Goal: Find specific page/section: Find specific page/section

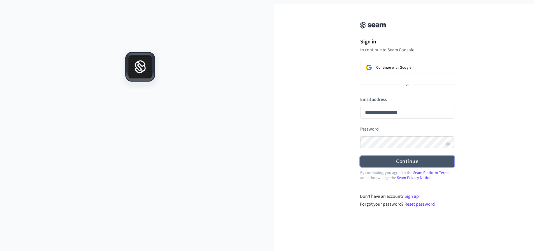
click at [385, 129] on form "**********" at bounding box center [407, 131] width 94 height 71
click at [397, 163] on button "Continue" at bounding box center [407, 161] width 94 height 11
type input "**********"
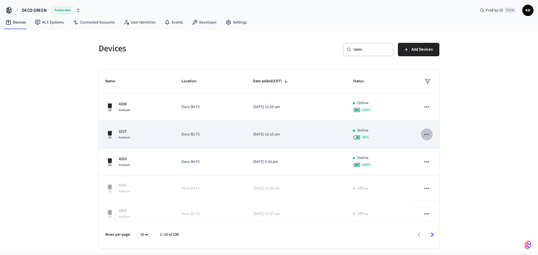
click at [425, 134] on icon "sticky table" at bounding box center [426, 134] width 7 height 7
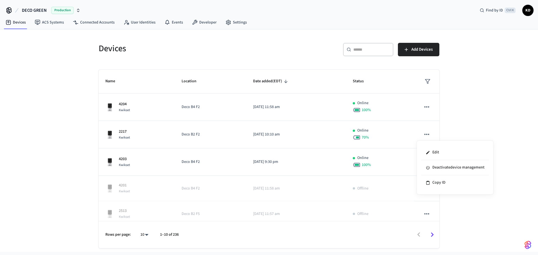
click at [518, 103] on div at bounding box center [269, 127] width 538 height 255
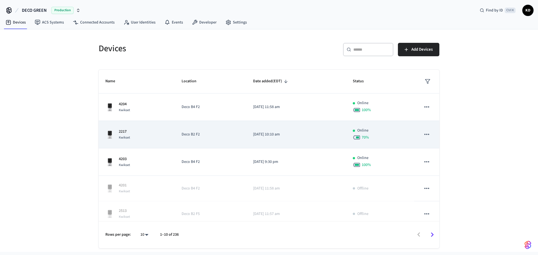
click at [139, 136] on div "2217 Kwikset" at bounding box center [136, 135] width 63 height 12
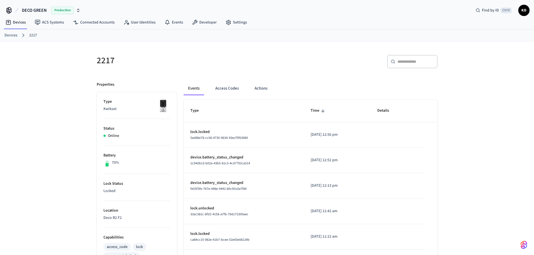
click at [10, 33] on link "Devices" at bounding box center [10, 35] width 13 height 6
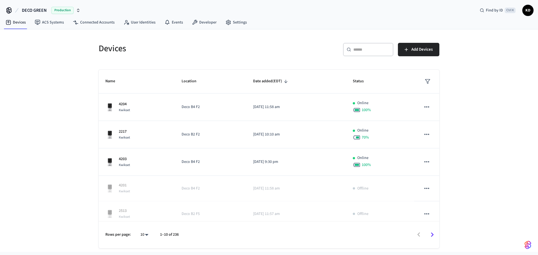
click at [66, 8] on span "Production" at bounding box center [62, 10] width 22 height 7
click at [134, 4] on div "DECO GREEN Production Find by ID Ctrl K KD" at bounding box center [269, 8] width 538 height 16
click at [145, 236] on body "DECO GREEN Production Find by ID Ctrl K KD Devices ACS Systems Connected Accoun…" at bounding box center [269, 126] width 538 height 252
click at [141, 238] on li "All" at bounding box center [142, 238] width 15 height 15
type input "**"
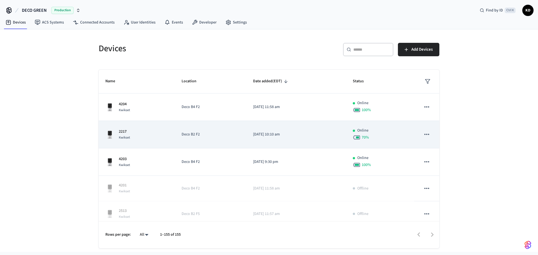
click at [149, 131] on div "2217 Kwikset" at bounding box center [136, 135] width 63 height 12
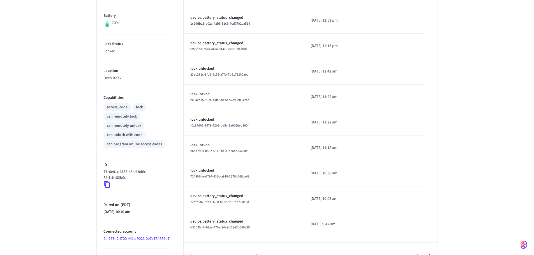
scroll to position [140, 0]
click at [107, 187] on icon at bounding box center [106, 184] width 7 height 7
click at [106, 184] on icon at bounding box center [107, 184] width 6 height 7
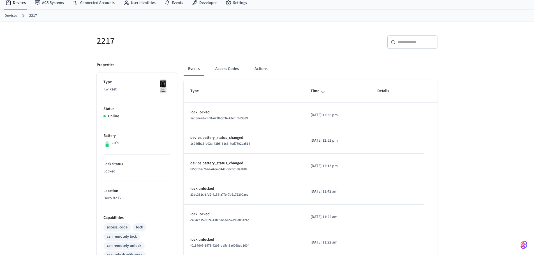
scroll to position [19, 0]
click at [8, 19] on link "Devices" at bounding box center [10, 16] width 13 height 6
